Goal: Information Seeking & Learning: Understand process/instructions

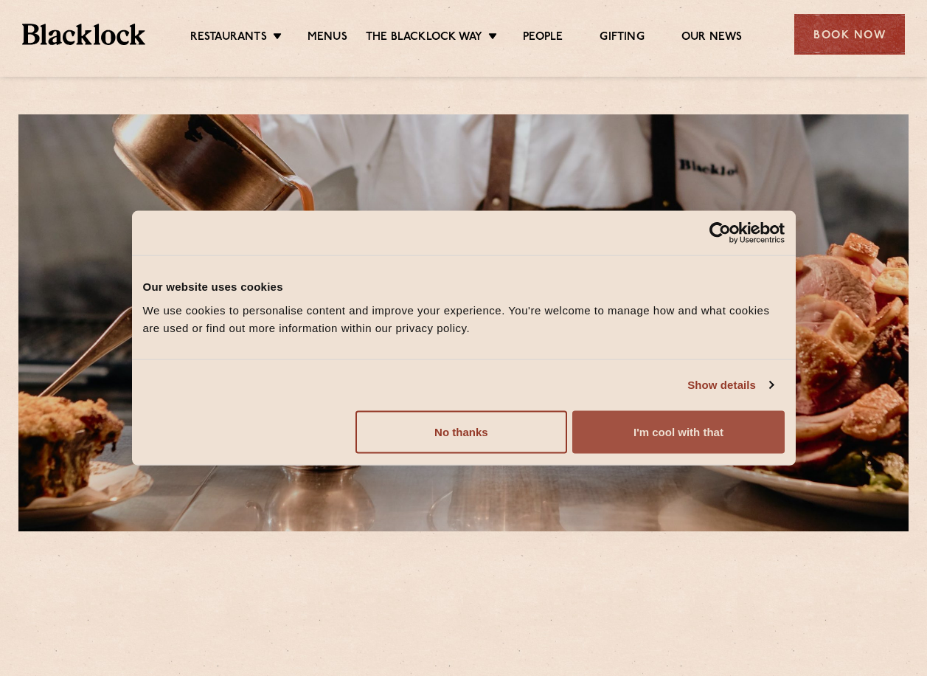
drag, startPoint x: 651, startPoint y: 440, endPoint x: 648, endPoint y: 432, distance: 8.2
click at [651, 440] on button "I'm cool with that" at bounding box center [678, 431] width 212 height 43
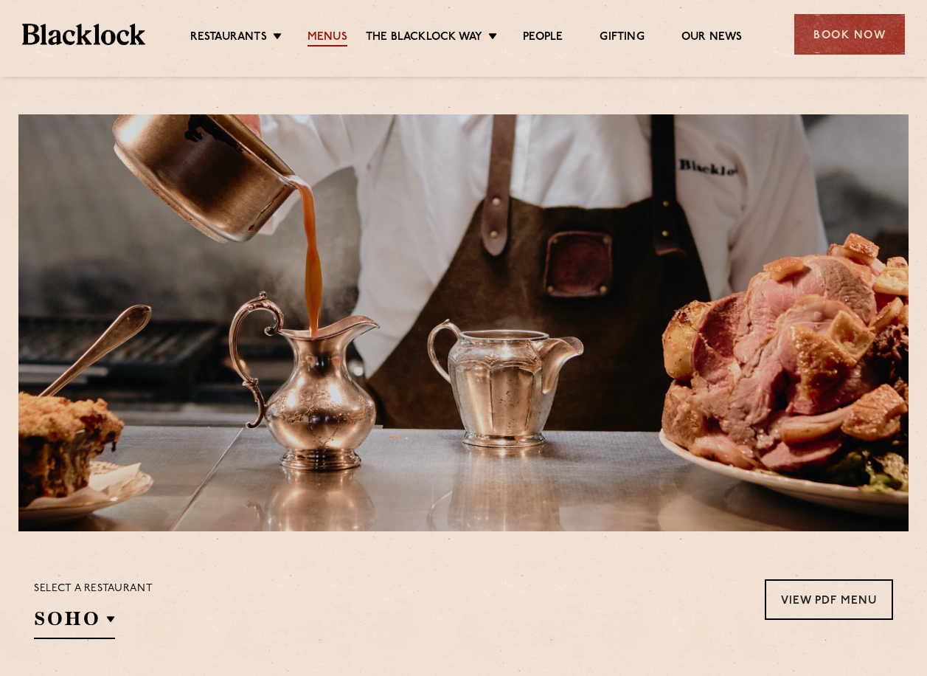
click at [334, 41] on link "Menus" at bounding box center [328, 38] width 40 height 16
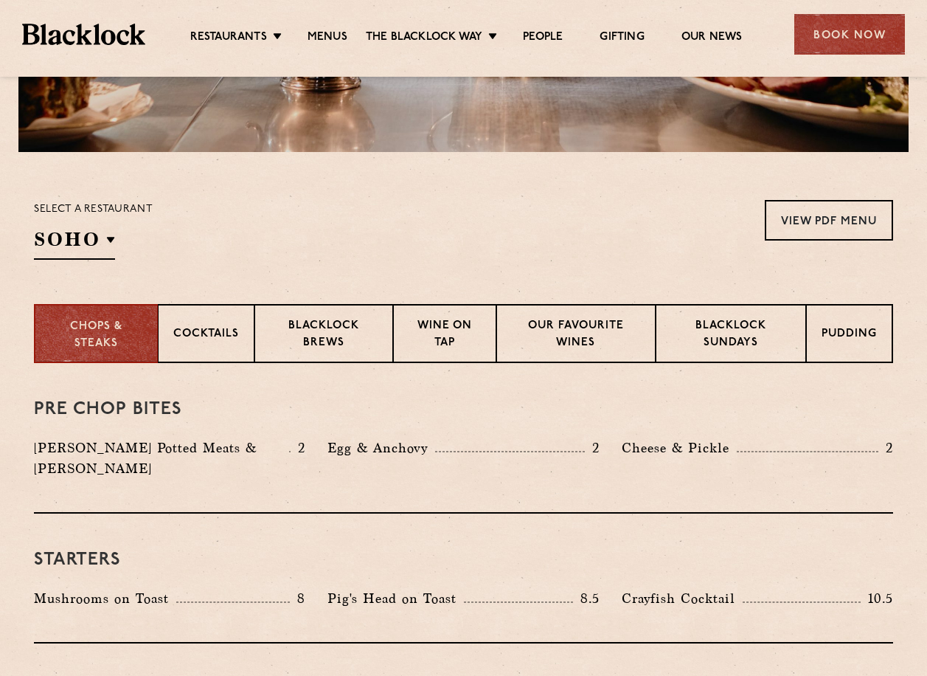
scroll to position [443, 0]
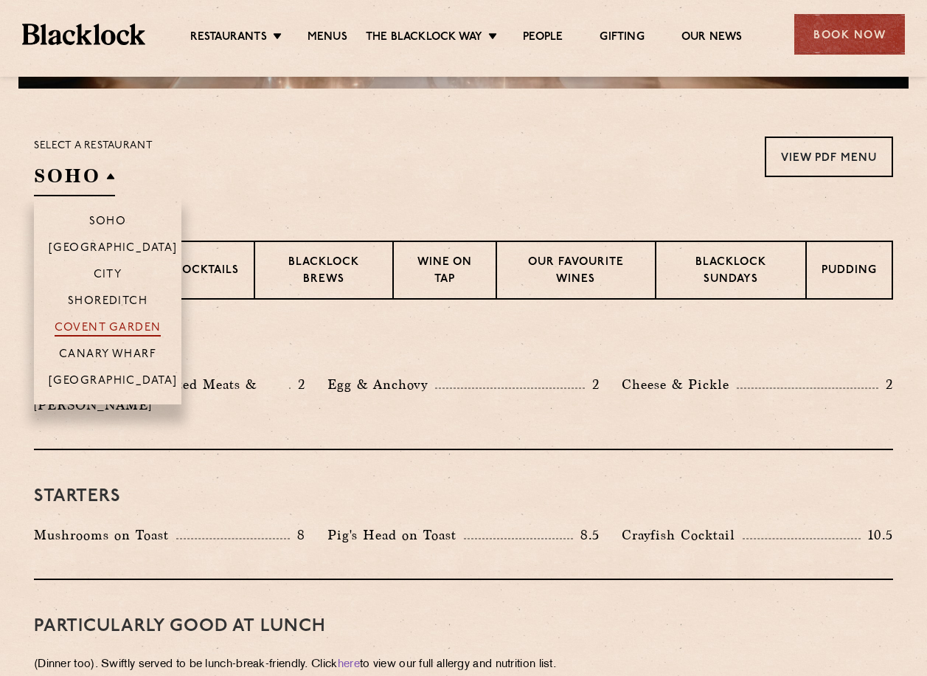
click at [105, 326] on p "Covent Garden" at bounding box center [108, 329] width 107 height 15
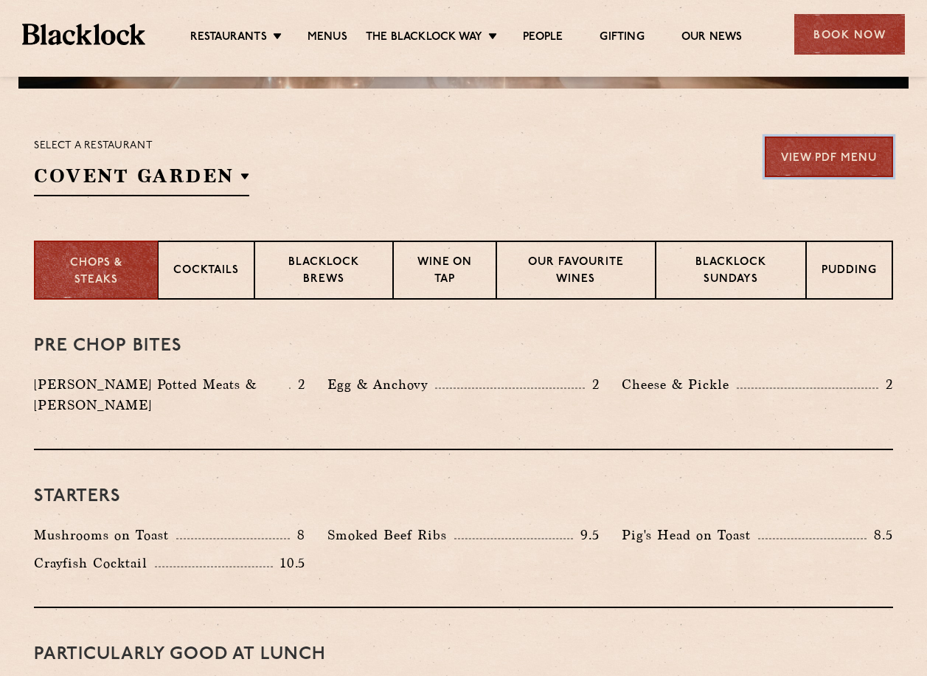
click at [824, 158] on link "View PDF Menu" at bounding box center [829, 156] width 128 height 41
